Goal: Task Accomplishment & Management: Use online tool/utility

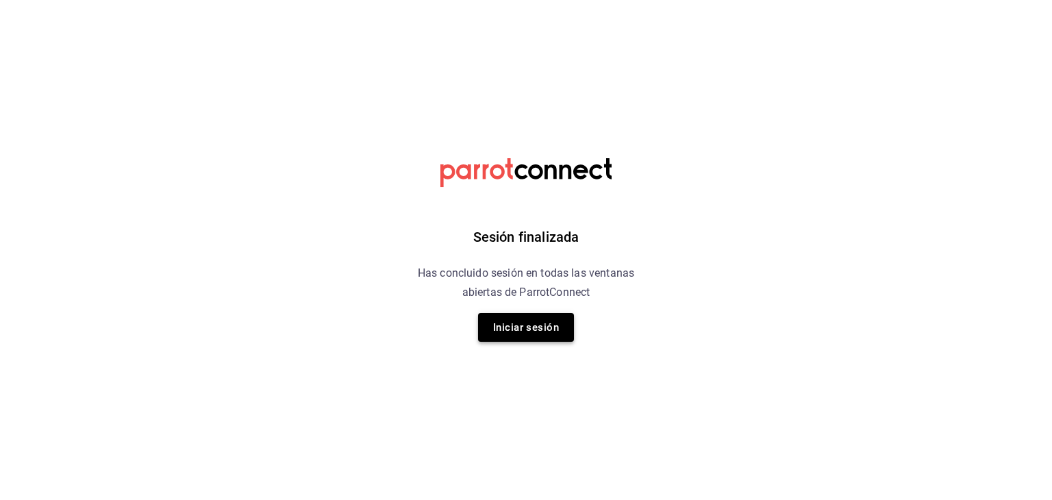
click at [512, 337] on button "Iniciar sesión" at bounding box center [526, 327] width 96 height 29
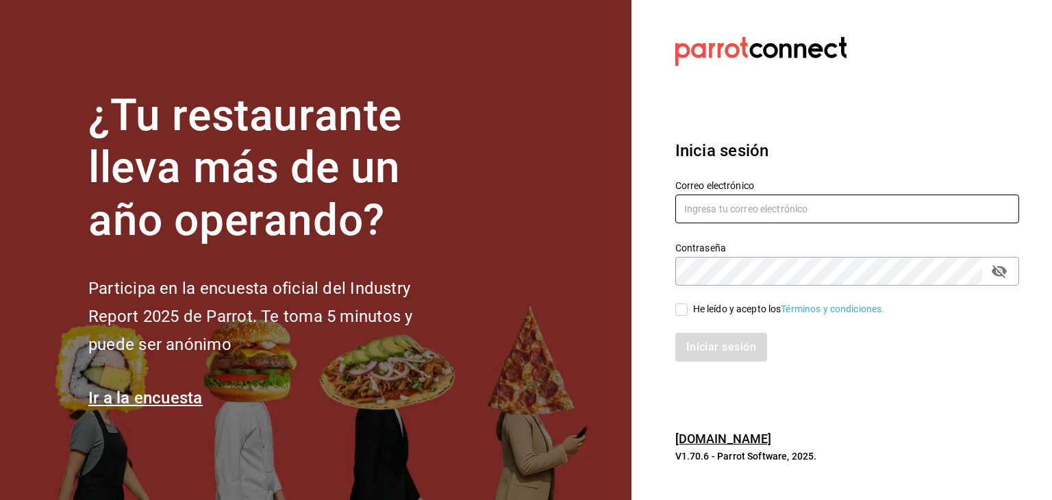
click at [715, 216] on input "text" at bounding box center [847, 208] width 344 height 29
type input "facdonpedro@gmail.com"
click at [679, 309] on input "He leído y acepto los Términos y condiciones." at bounding box center [681, 309] width 12 height 12
checkbox input "true"
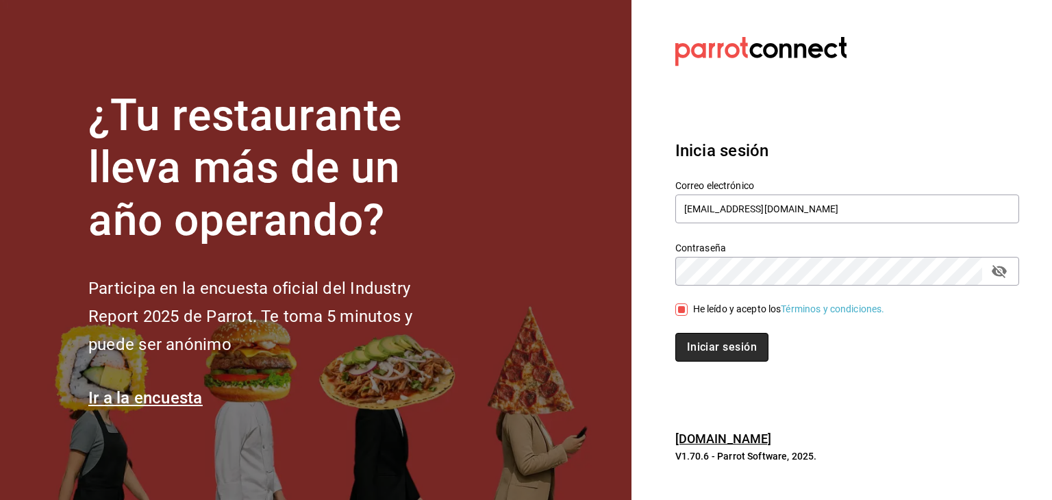
click at [707, 351] on button "Iniciar sesión" at bounding box center [721, 347] width 93 height 29
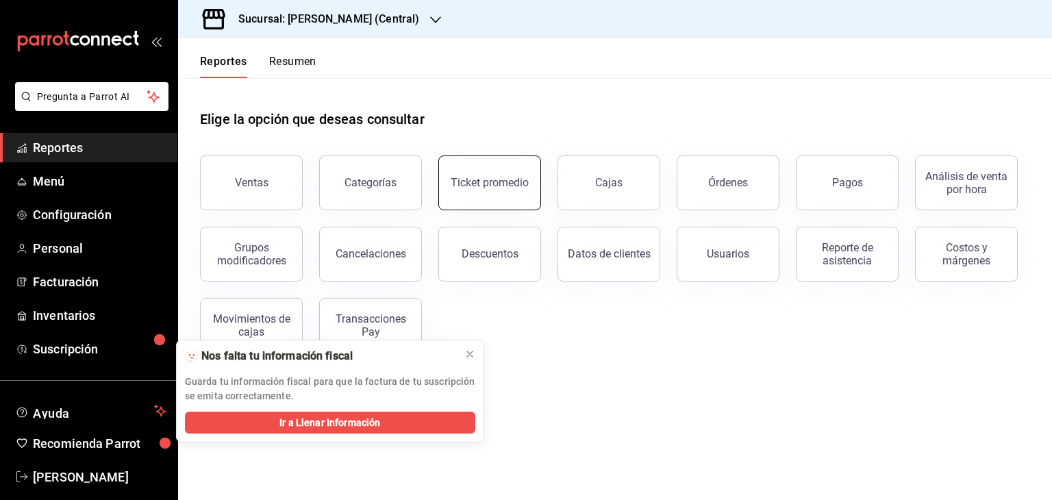
drag, startPoint x: 490, startPoint y: 162, endPoint x: 444, endPoint y: 180, distance: 49.9
drag, startPoint x: 444, startPoint y: 180, endPoint x: 300, endPoint y: 62, distance: 186.3
click at [300, 62] on button "Resumen" at bounding box center [292, 66] width 47 height 23
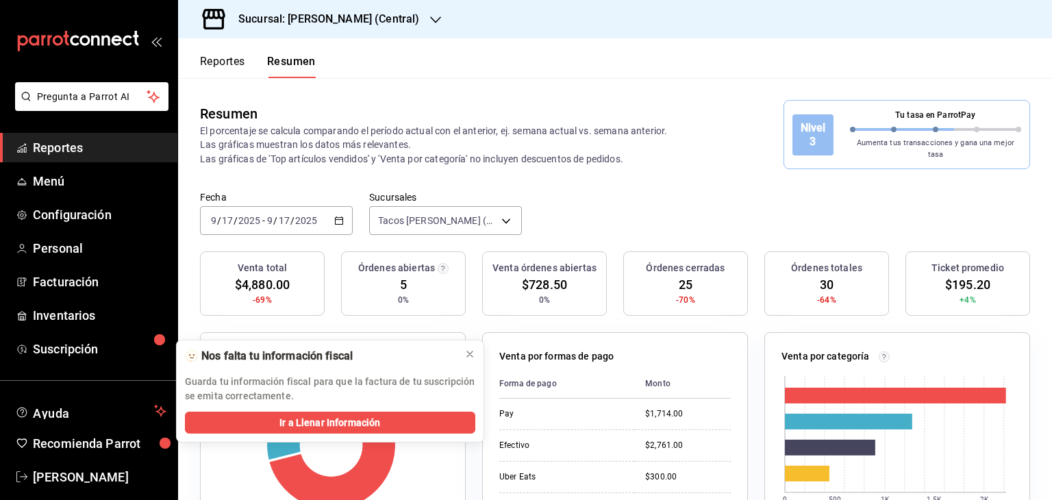
click at [337, 216] on icon "button" at bounding box center [339, 221] width 10 height 10
click at [468, 353] on icon at bounding box center [469, 353] width 5 height 5
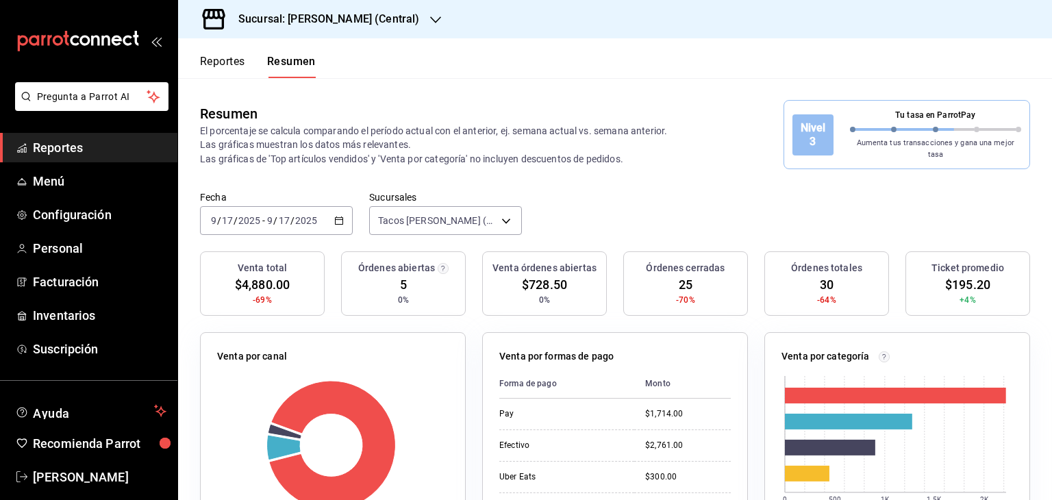
click at [335, 216] on icon "button" at bounding box center [339, 221] width 10 height 10
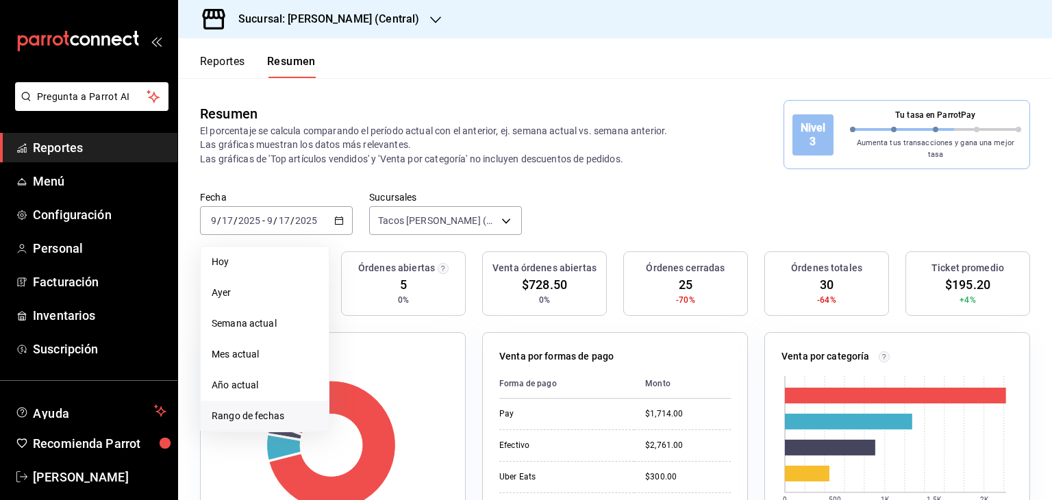
click at [244, 409] on span "Rango de fechas" at bounding box center [265, 416] width 106 height 14
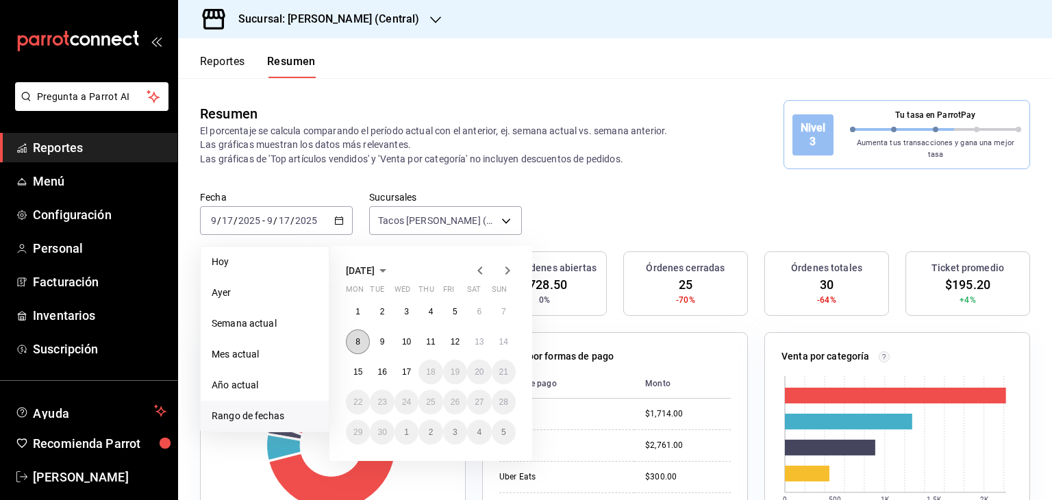
click at [360, 338] on button "8" at bounding box center [358, 341] width 24 height 25
click at [507, 337] on abbr "14" at bounding box center [503, 342] width 9 height 10
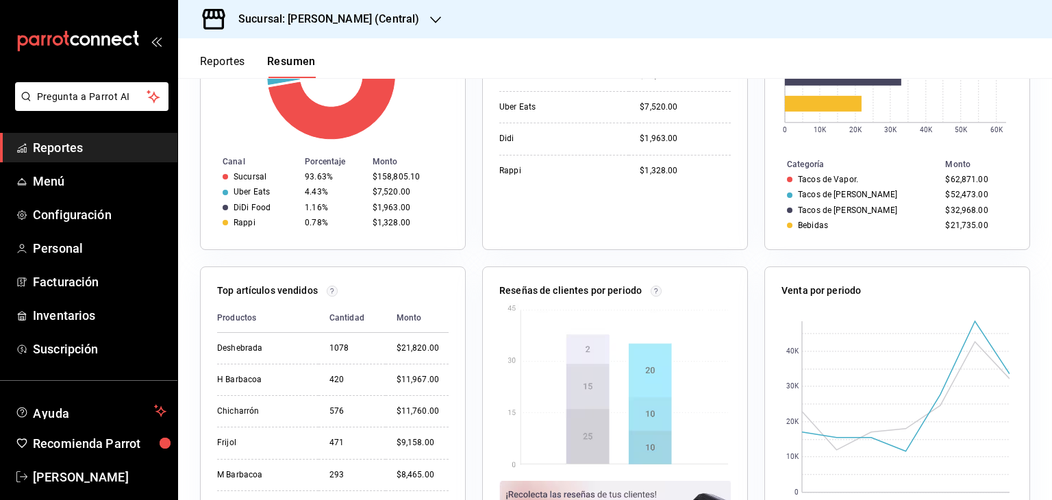
scroll to position [438, 0]
